Goal: Information Seeking & Learning: Understand process/instructions

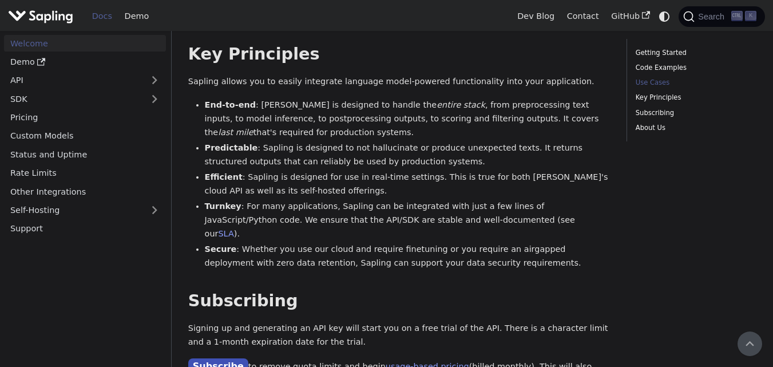
scroll to position [551, 0]
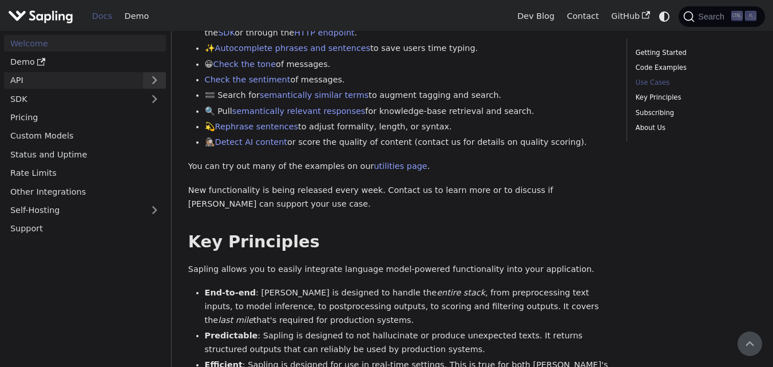
click at [153, 79] on button "Expand sidebar category 'API'" at bounding box center [154, 80] width 23 height 17
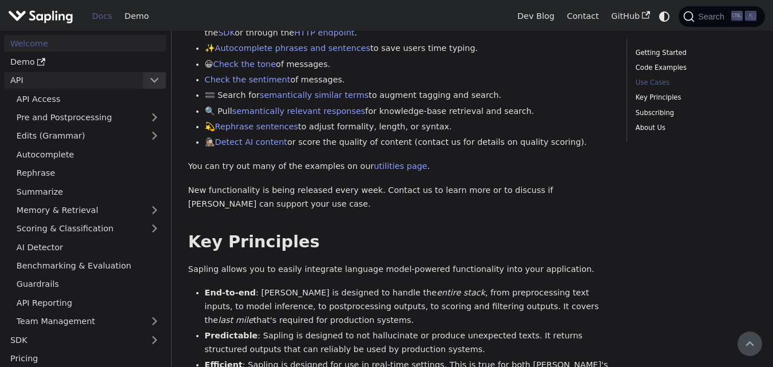
click at [153, 76] on button "Collapse sidebar category 'API'" at bounding box center [154, 80] width 23 height 17
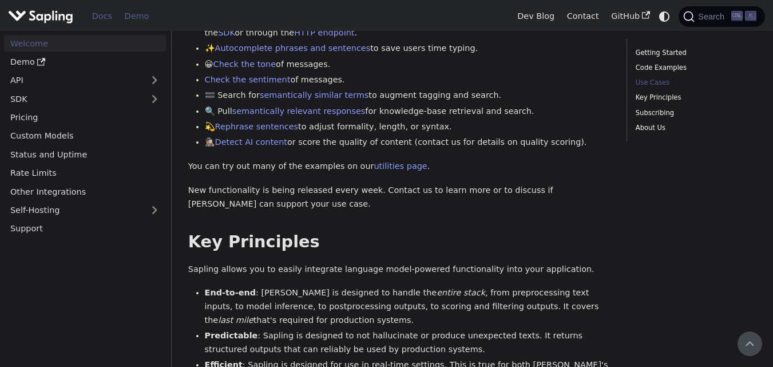
click at [141, 19] on link "Demo" at bounding box center [136, 16] width 37 height 18
click at [621, 9] on link "GitHub" at bounding box center [630, 16] width 51 height 18
click at [653, 113] on link "Subscribing" at bounding box center [694, 113] width 117 height 11
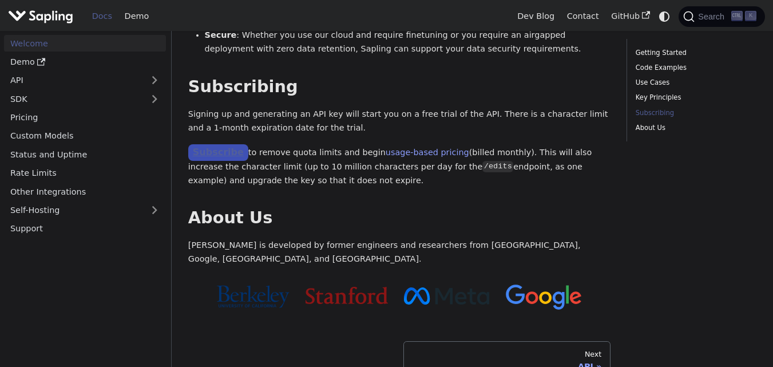
click at [215, 144] on link "Subscribe" at bounding box center [218, 152] width 60 height 17
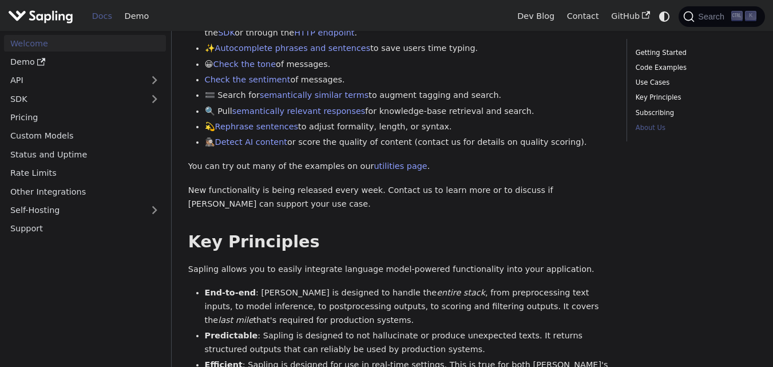
scroll to position [1000, 0]
